Goal: Obtain resource: Obtain resource

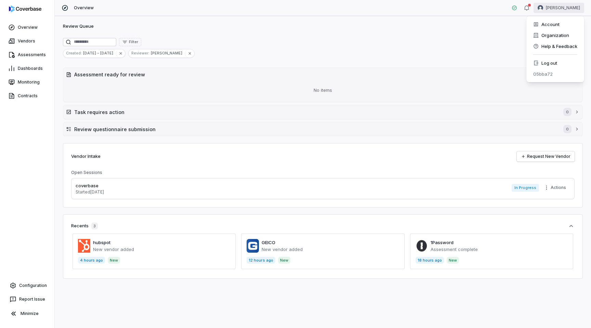
click at [575, 3] on html "Overview Vendors Assessments Dashboards Monitoring Contracts Configuration Repo…" at bounding box center [295, 164] width 591 height 328
click at [555, 63] on div "Log out" at bounding box center [555, 62] width 52 height 11
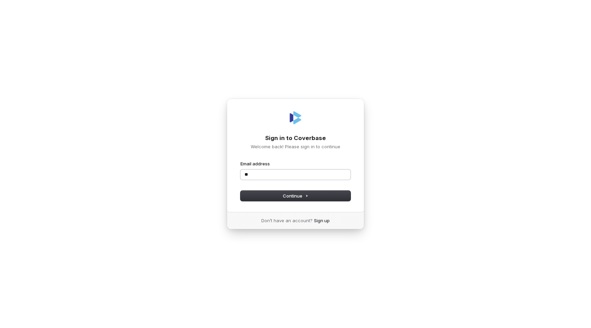
type input "***"
click at [0, 327] on com-1password-button at bounding box center [0, 328] width 0 height 0
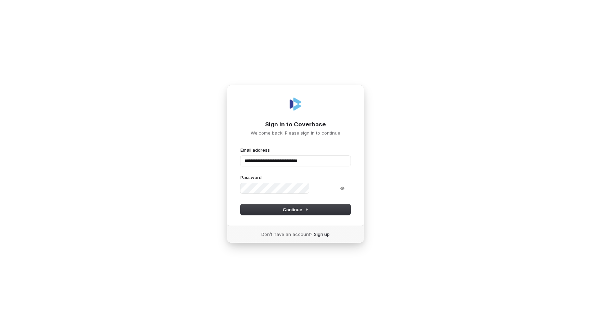
type input "**********"
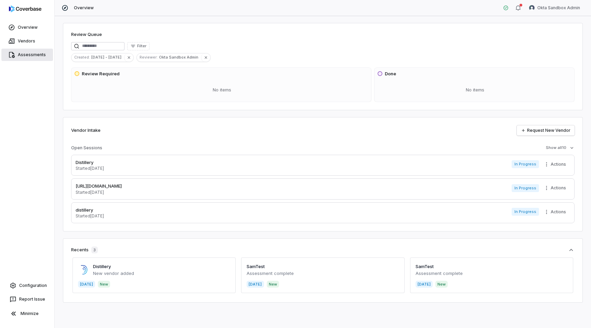
click at [33, 52] on link "Assessments" at bounding box center [27, 55] width 52 height 12
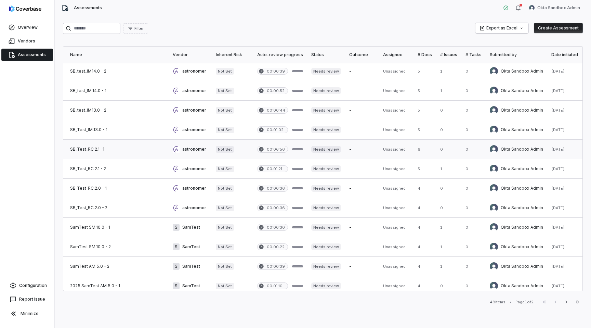
scroll to position [1, 0]
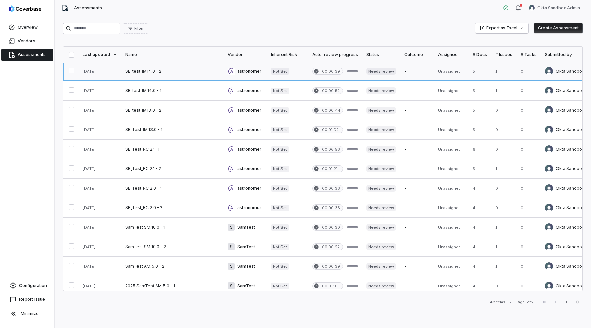
click at [184, 74] on link at bounding box center [172, 71] width 103 height 19
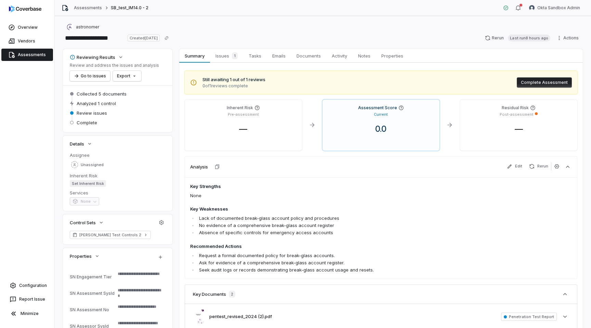
click at [34, 54] on link "Assessments" at bounding box center [27, 55] width 52 height 12
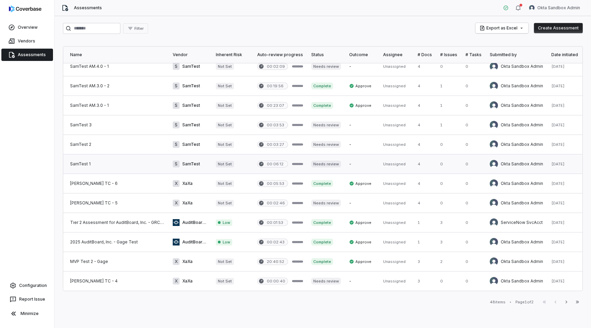
scroll to position [260, 0]
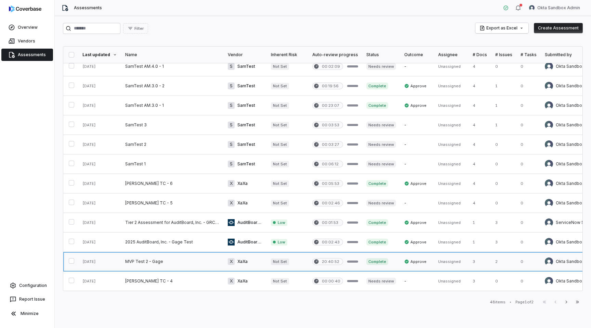
click at [181, 264] on link at bounding box center [172, 261] width 103 height 19
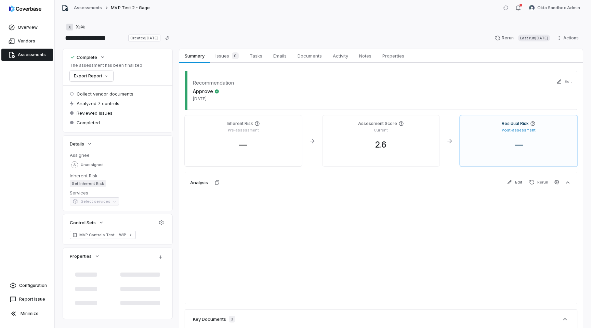
type textarea "*"
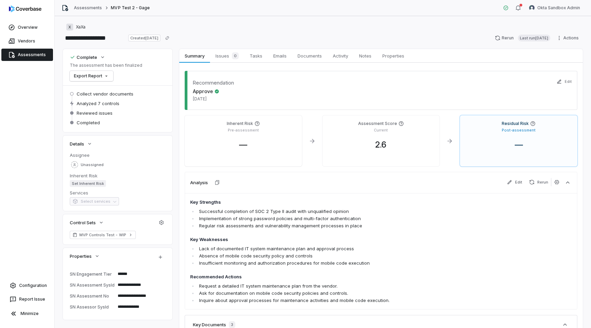
click at [38, 51] on link "Assessments" at bounding box center [27, 55] width 52 height 12
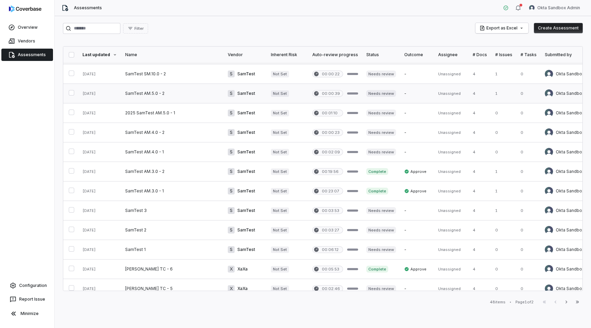
scroll to position [260, 0]
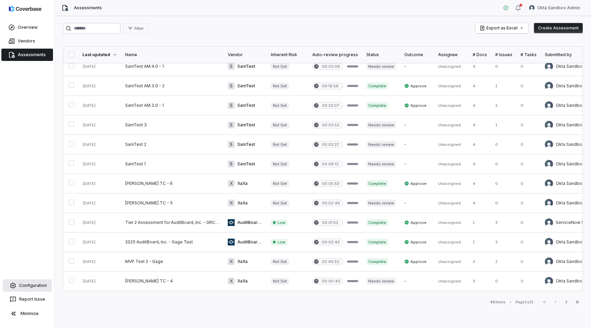
click at [35, 289] on link "Configuration" at bounding box center [27, 285] width 49 height 12
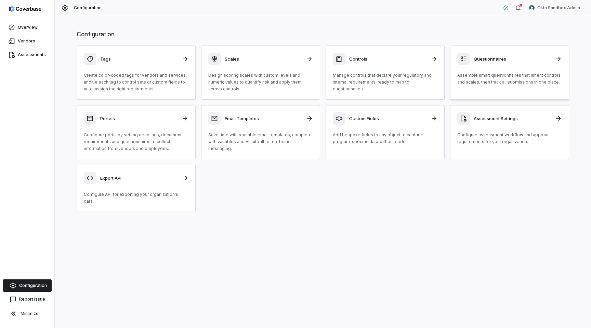
click at [480, 77] on p "Assemble smart questionnaires that inherit controls and scales, then track all …" at bounding box center [509, 79] width 105 height 14
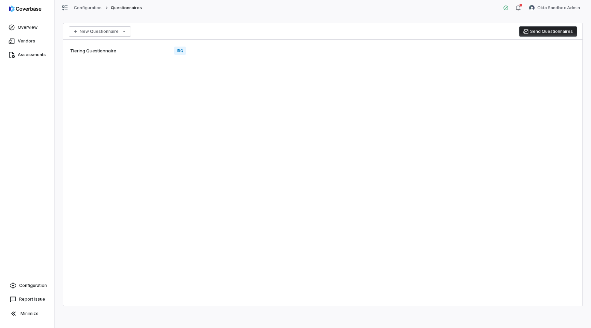
click at [119, 49] on div "Tiering Questionnaire IRQ" at bounding box center [128, 50] width 124 height 17
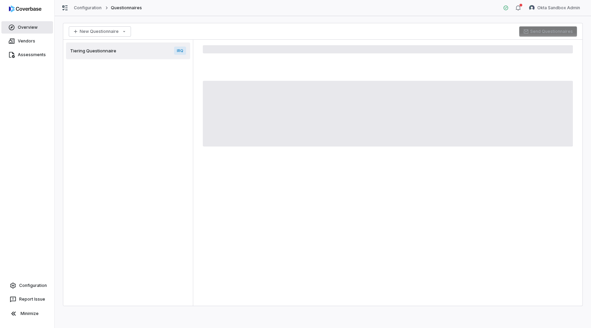
click at [24, 29] on link "Overview" at bounding box center [27, 27] width 52 height 12
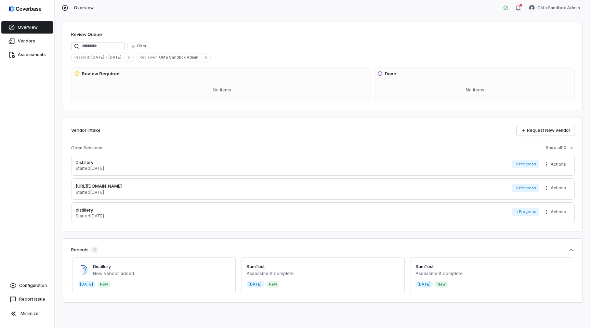
click at [371, 113] on div "Review Queue Filter Created : Aug 6 - Sep 5 Reviewer : Okta Sandbox Admin Revie…" at bounding box center [323, 171] width 536 height 311
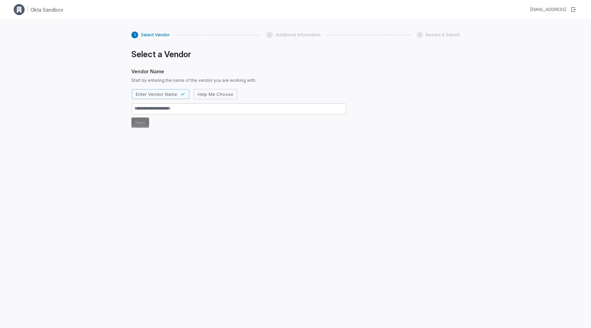
click at [23, 10] on img at bounding box center [19, 9] width 11 height 11
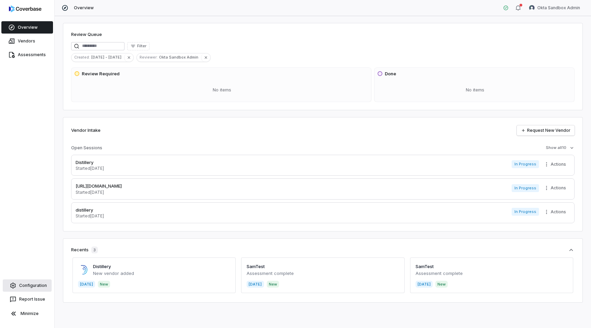
click at [24, 286] on link "Configuration" at bounding box center [27, 285] width 49 height 12
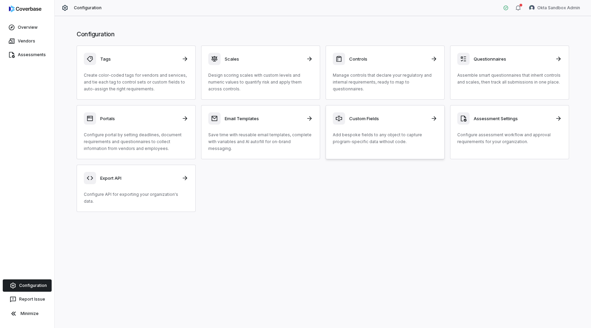
click at [416, 121] on div "Custom Fields" at bounding box center [385, 118] width 105 height 12
click at [408, 144] on p "Add bespoke fields to any object to capture program-specific data without code." at bounding box center [385, 138] width 105 height 14
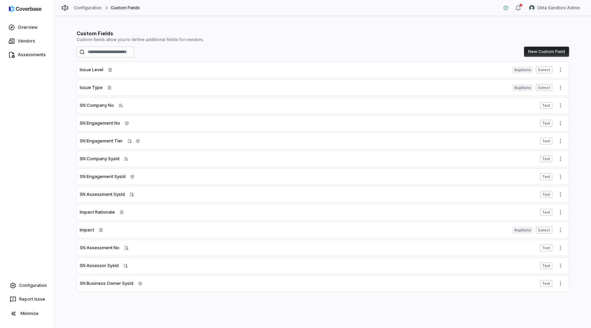
click at [257, 68] on div "Issue Level Applied to evaluated control" at bounding box center [294, 69] width 429 height 7
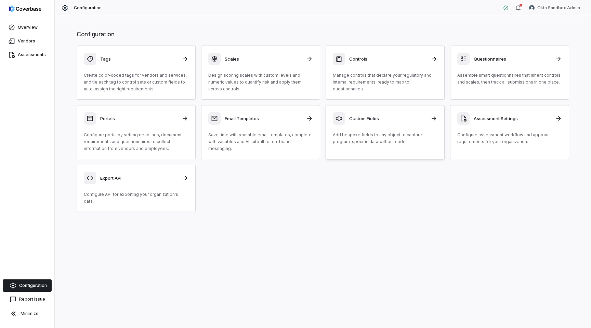
click at [401, 132] on p "Add bespoke fields to any object to capture program-specific data without code." at bounding box center [385, 138] width 105 height 14
click at [514, 68] on div "Questionnaires Assemble smart questionnaires that inherit controls and scales, …" at bounding box center [509, 69] width 105 height 33
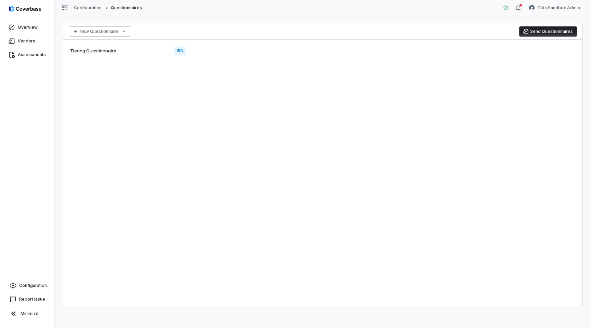
click at [137, 49] on div "Tiering Questionnaire IRQ" at bounding box center [128, 50] width 124 height 17
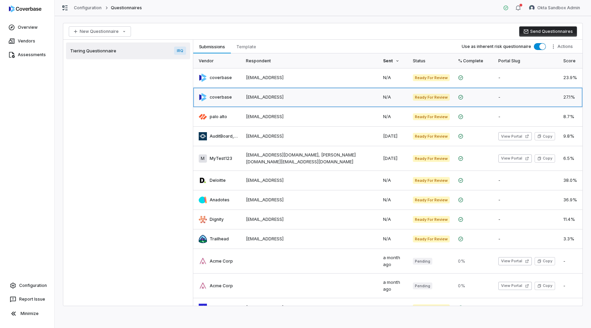
click at [278, 94] on link at bounding box center [310, 97] width 137 height 19
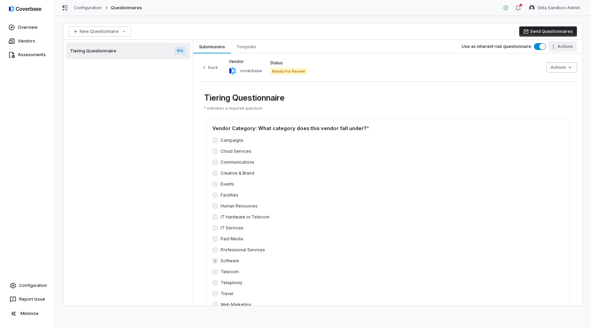
click at [570, 49] on html "Overview Vendors Assessments Configuration Report Issue Minimize Configuration …" at bounding box center [295, 164] width 591 height 328
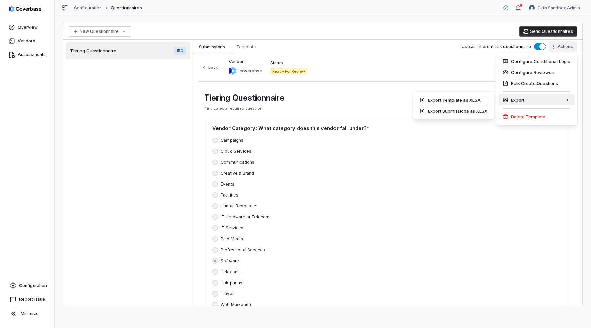
click at [440, 82] on html "Overview Vendors Assessments Configuration Report Issue Minimize Configuration …" at bounding box center [295, 164] width 591 height 328
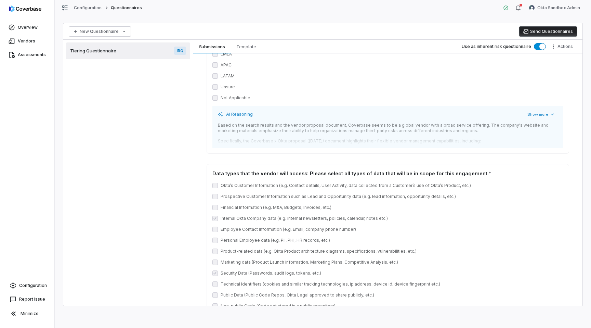
scroll to position [730, 0]
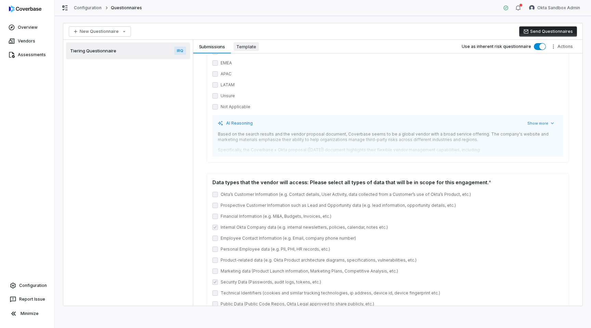
click at [247, 48] on span "Template" at bounding box center [246, 46] width 25 height 9
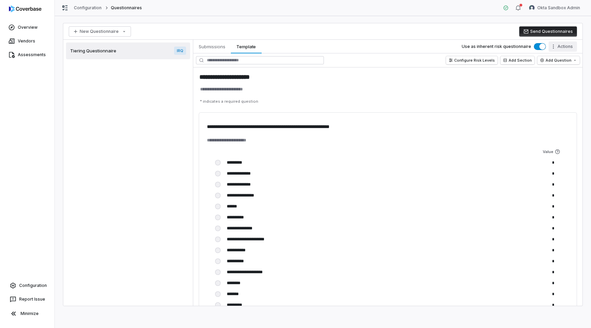
click at [562, 46] on html "**********" at bounding box center [295, 164] width 591 height 328
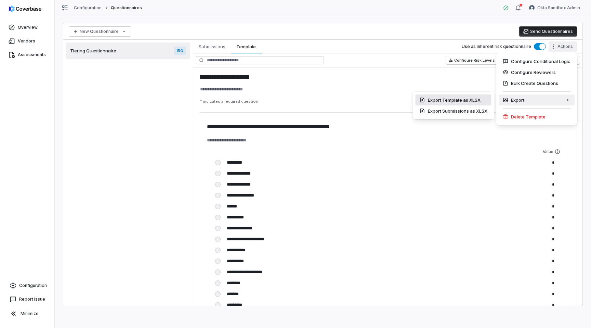
click at [474, 101] on div "Export Template as XLSX" at bounding box center [453, 99] width 76 height 11
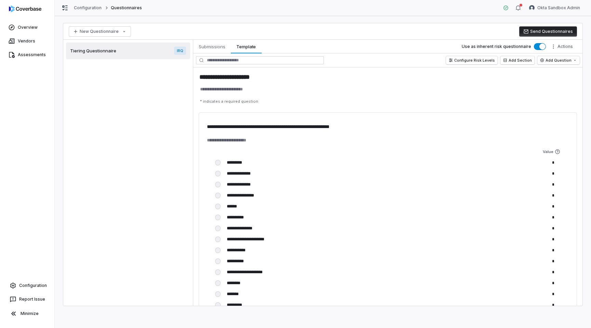
type textarea "*"
